Goal: Navigation & Orientation: Find specific page/section

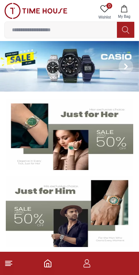
click at [100, 146] on img at bounding box center [70, 134] width 128 height 71
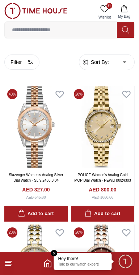
click at [124, 259] on span "Minimize live chat window" at bounding box center [125, 260] width 21 height 21
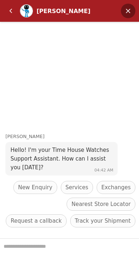
click at [129, 11] on em "Minimize" at bounding box center [128, 11] width 15 height 15
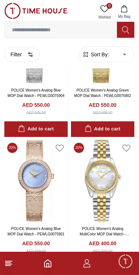
scroll to position [500, 0]
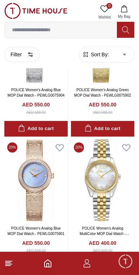
click at [9, 267] on icon at bounding box center [8, 263] width 9 height 9
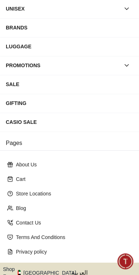
scroll to position [114, 0]
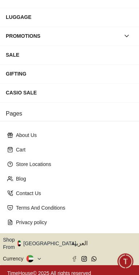
click at [42, 241] on button "Shop From [GEOGRAPHIC_DATA]" at bounding box center [42, 243] width 79 height 15
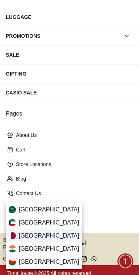
click at [23, 235] on span "[GEOGRAPHIC_DATA]" at bounding box center [49, 235] width 61 height 9
